Goal: Task Accomplishment & Management: Use online tool/utility

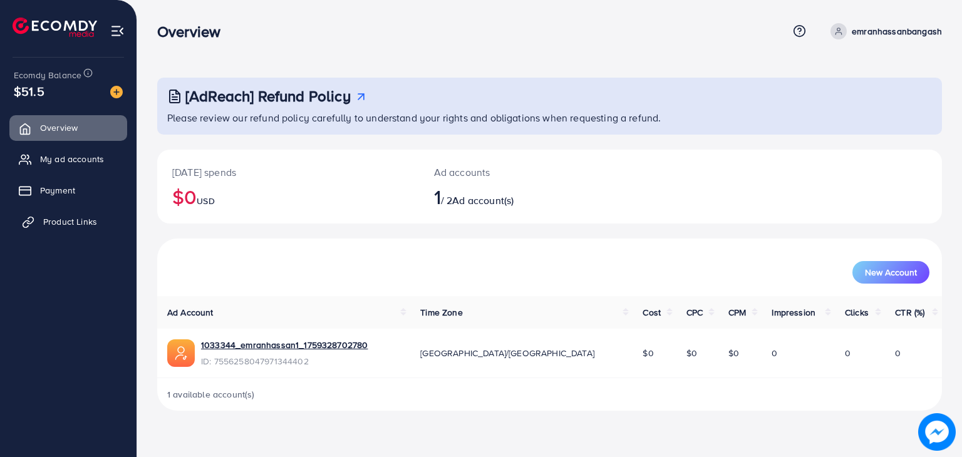
click at [108, 224] on link "Product Links" at bounding box center [68, 221] width 118 height 25
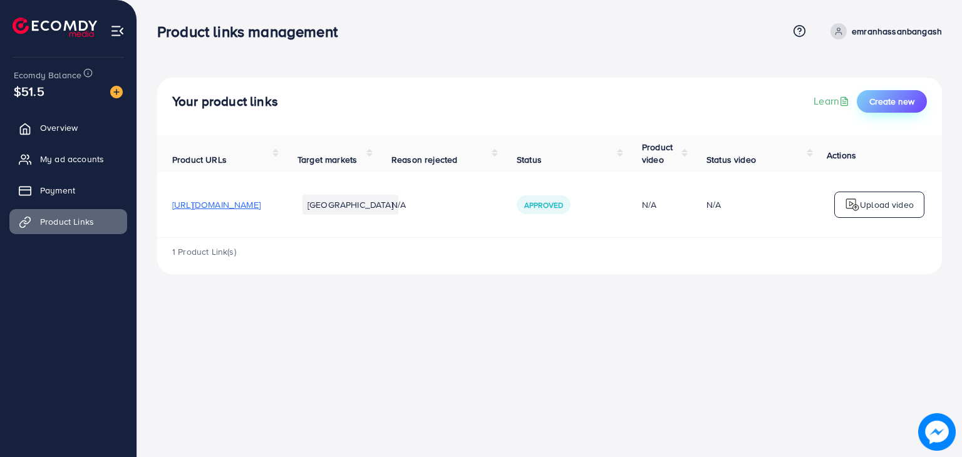
click at [879, 101] on span "Create new" at bounding box center [891, 101] width 45 height 13
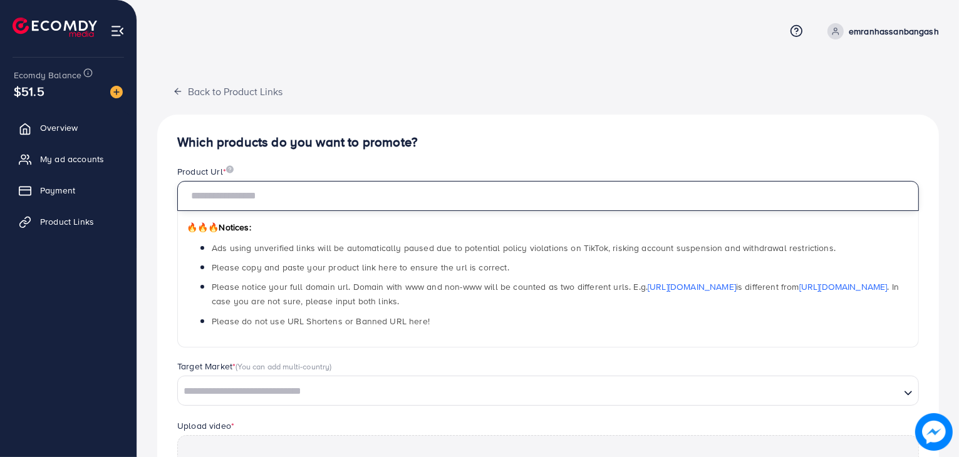
click at [220, 209] on input "text" at bounding box center [548, 196] width 742 height 30
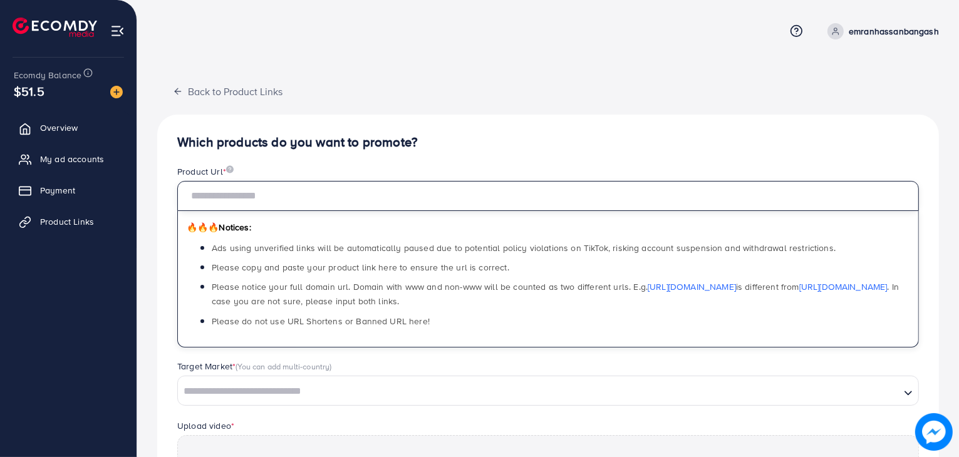
paste input "**********"
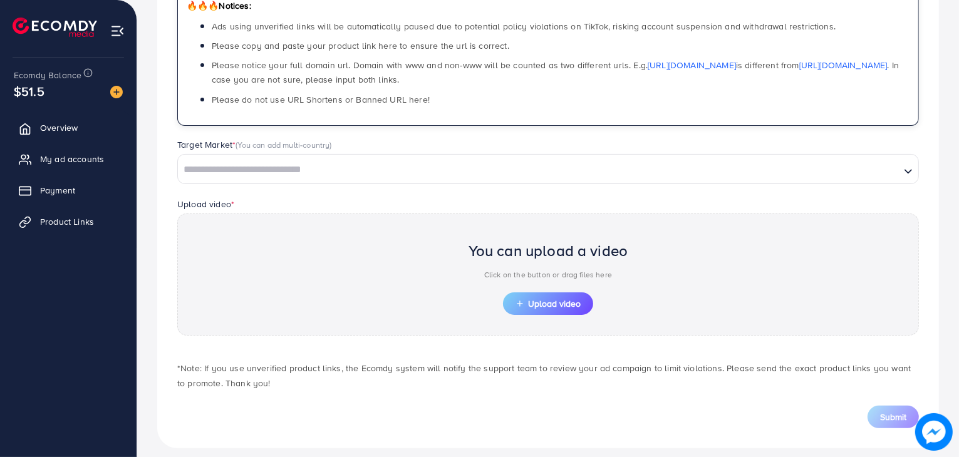
scroll to position [232, 0]
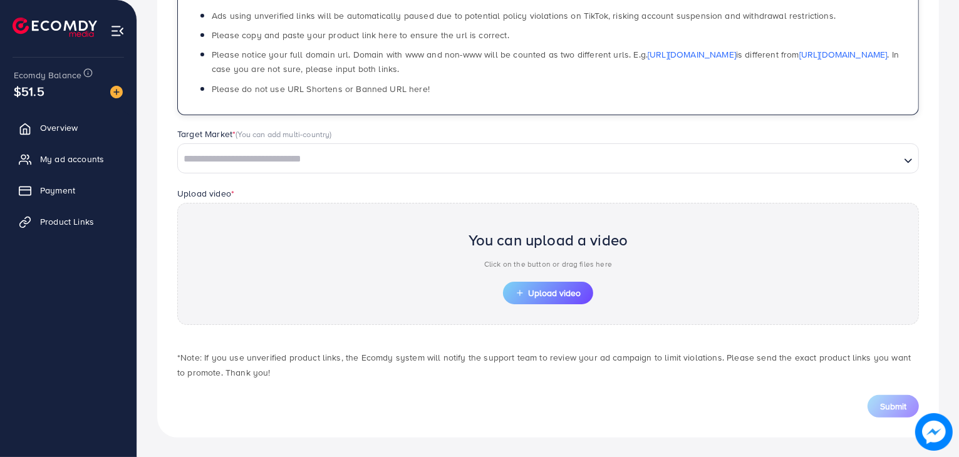
type input "**********"
click at [358, 152] on input "Search for option" at bounding box center [539, 159] width 720 height 19
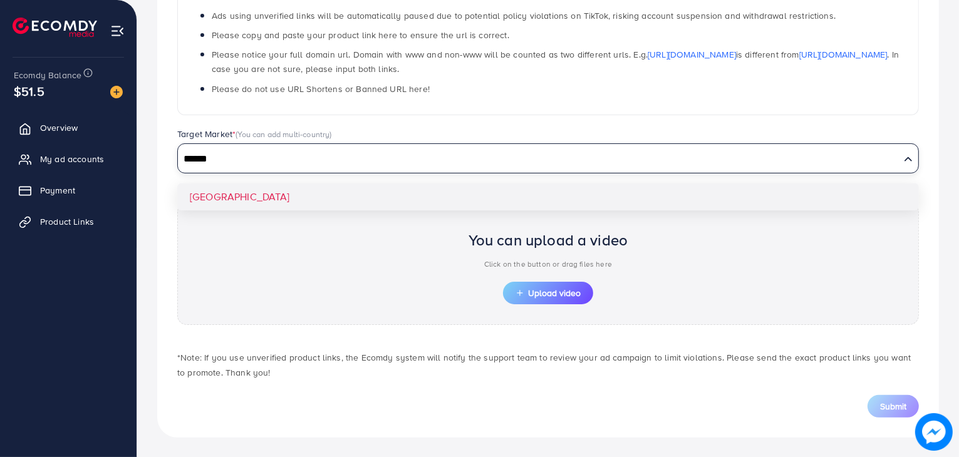
type input "******"
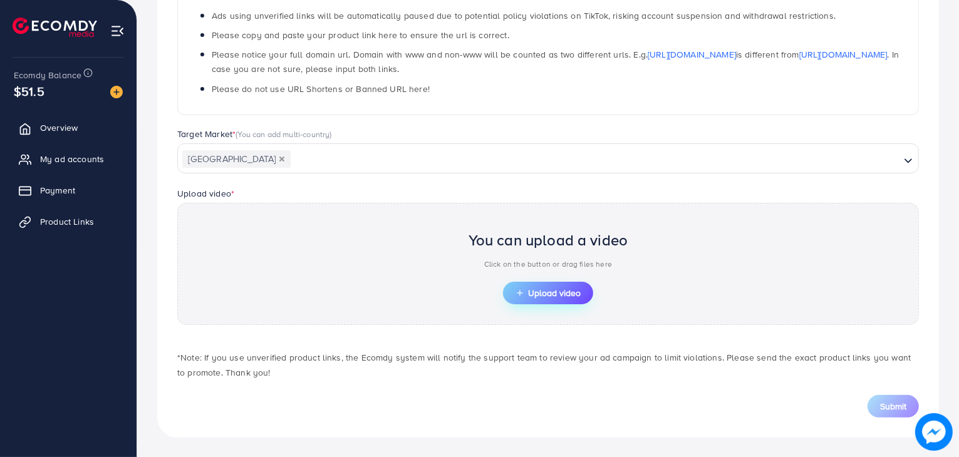
click at [553, 283] on button "Upload video" at bounding box center [548, 293] width 90 height 23
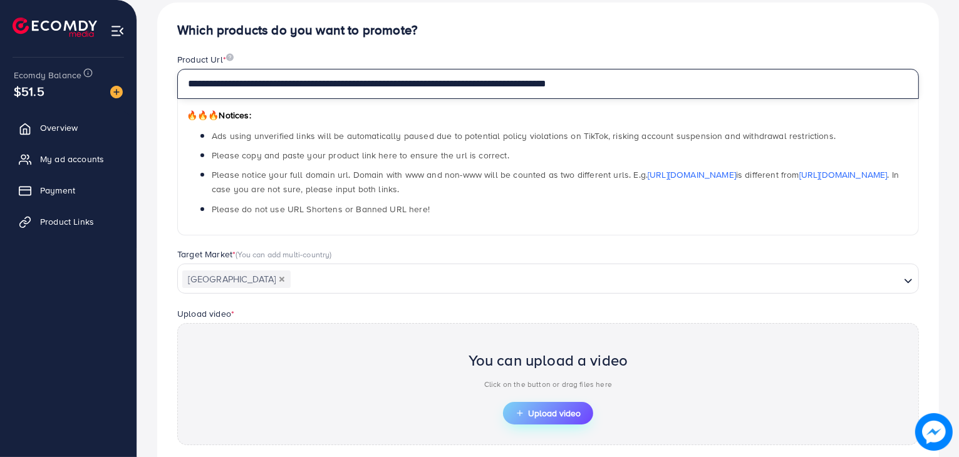
click at [187, 76] on input "**********" at bounding box center [548, 84] width 742 height 30
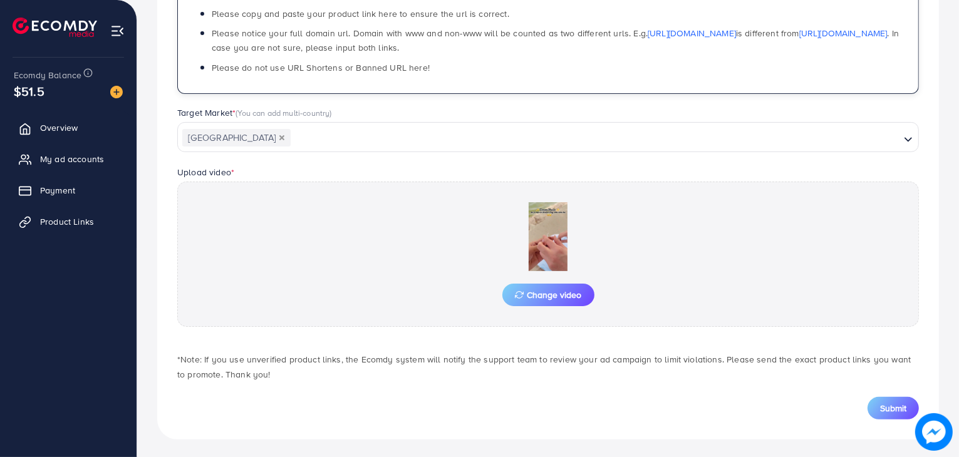
scroll to position [256, 0]
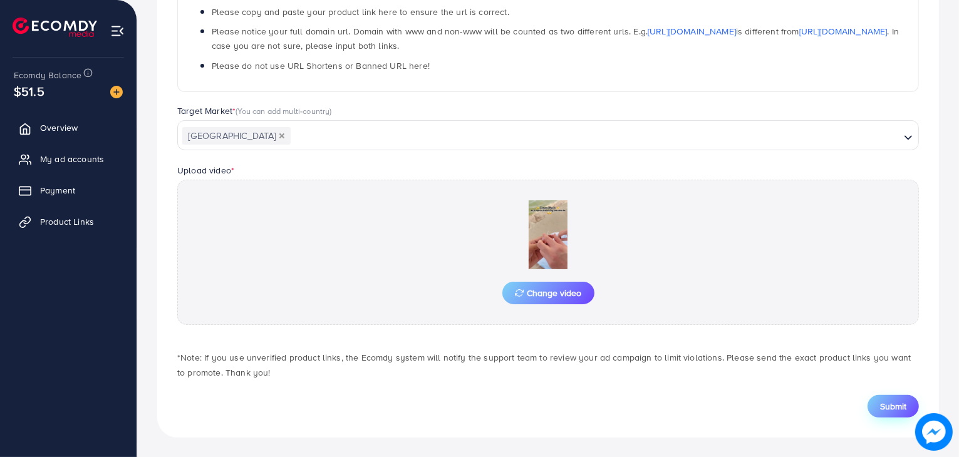
click at [883, 408] on span "Submit" at bounding box center [893, 406] width 26 height 13
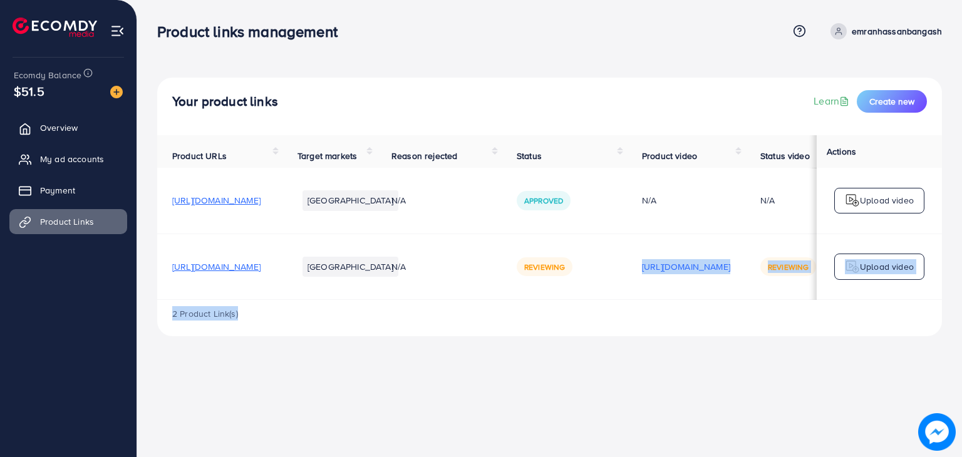
drag, startPoint x: 687, startPoint y: 306, endPoint x: 722, endPoint y: 315, distance: 36.8
click at [732, 315] on div "Product URLs Target markets Reason rejected Status Product video Status video A…" at bounding box center [549, 235] width 785 height 201
click at [725, 326] on div "2 Product Link(s)" at bounding box center [549, 318] width 785 height 36
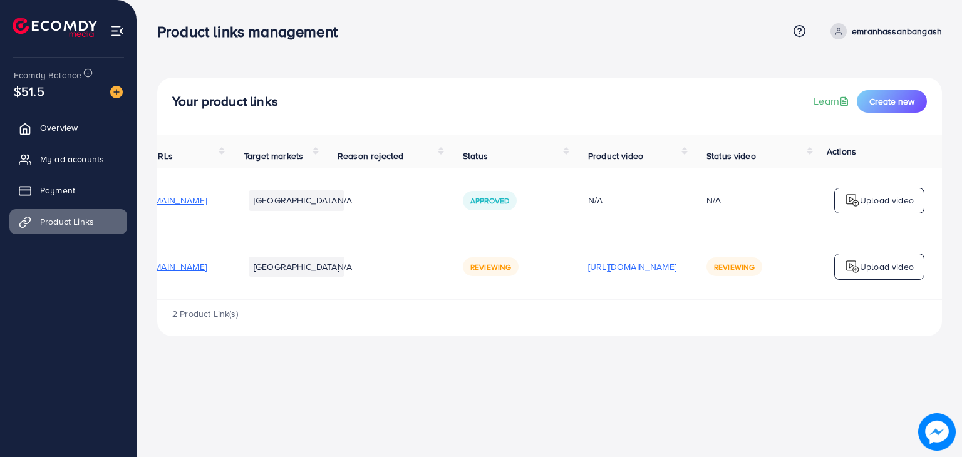
scroll to position [0, 207]
click at [608, 274] on p "[URL][DOMAIN_NAME]" at bounding box center [632, 266] width 88 height 15
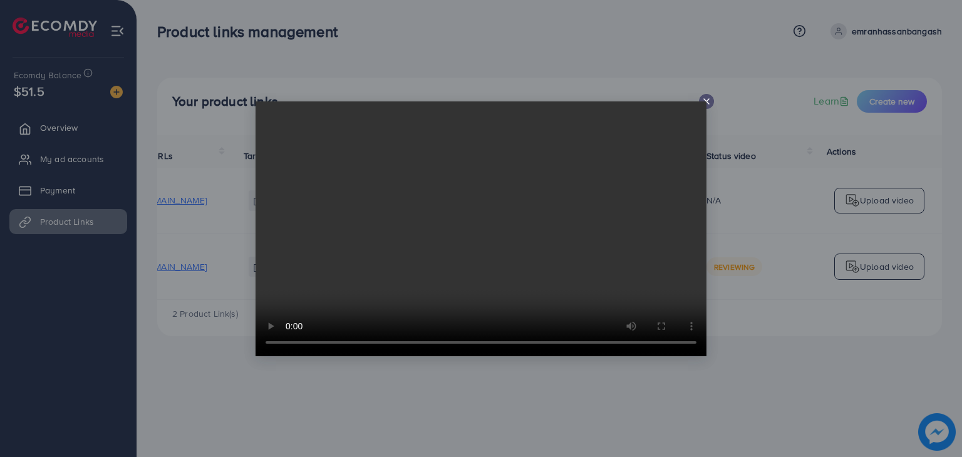
click at [707, 97] on icon at bounding box center [707, 101] width 10 height 10
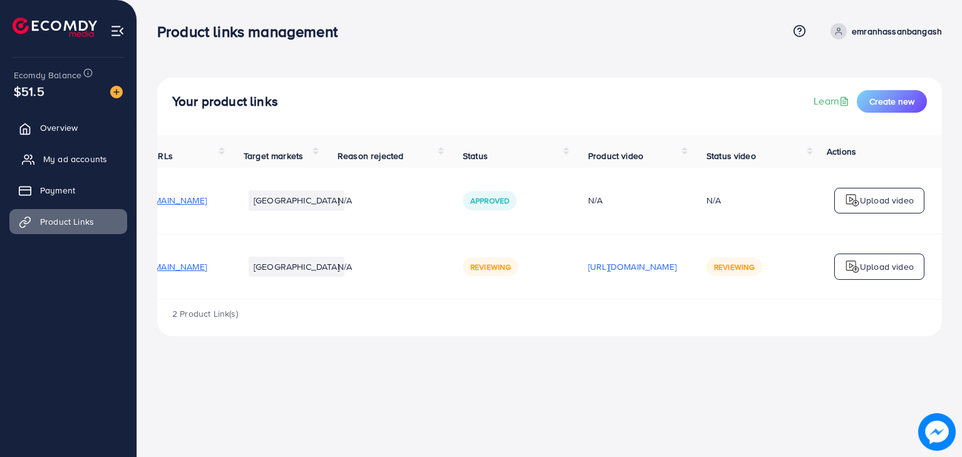
click at [91, 167] on link "My ad accounts" at bounding box center [68, 159] width 118 height 25
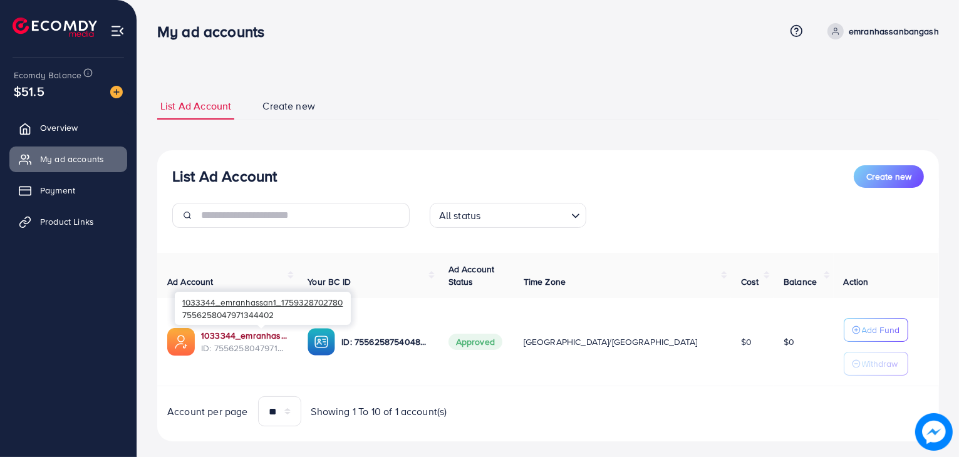
click at [241, 336] on link "1033344_emranhassan1_1759328702780" at bounding box center [244, 335] width 86 height 13
click at [105, 225] on link "Product Links" at bounding box center [68, 221] width 118 height 25
